Goal: Participate in discussion

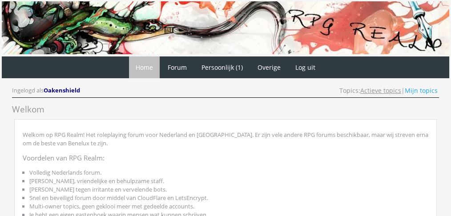
click at [380, 92] on link "Actieve topics" at bounding box center [380, 90] width 41 height 8
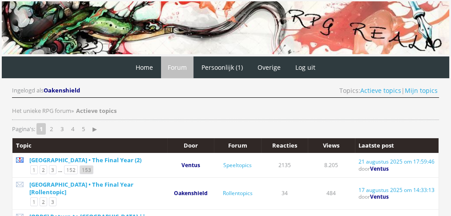
click at [87, 166] on link "153" at bounding box center [87, 169] width 14 height 9
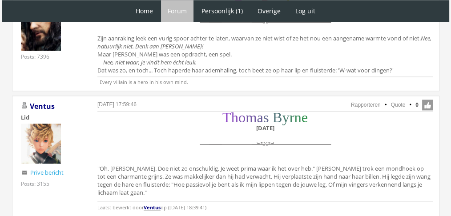
scroll to position [1200, 0]
